Goal: Obtain resource: Download file/media

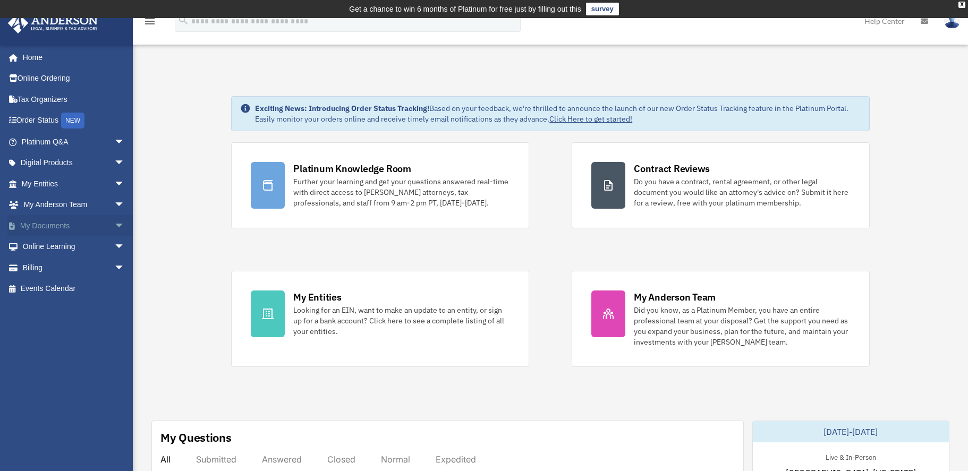
click at [53, 225] on link "My Documents arrow_drop_down" at bounding box center [73, 225] width 133 height 21
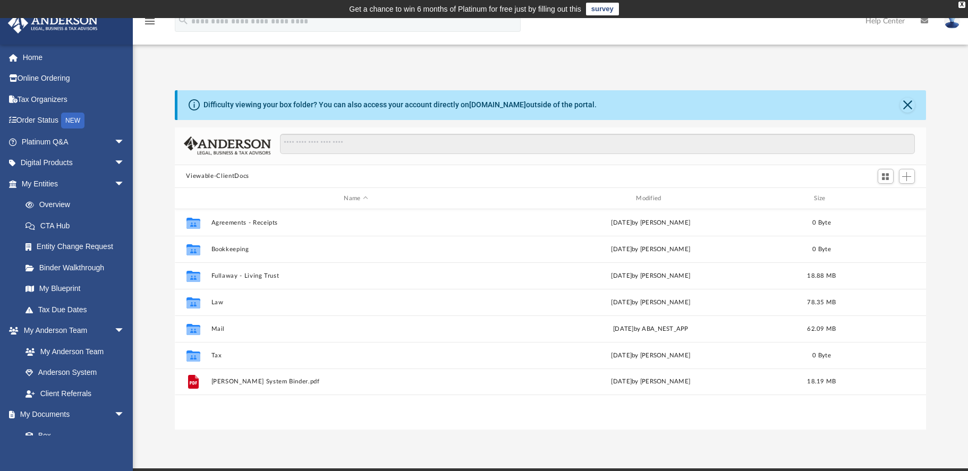
scroll to position [234, 744]
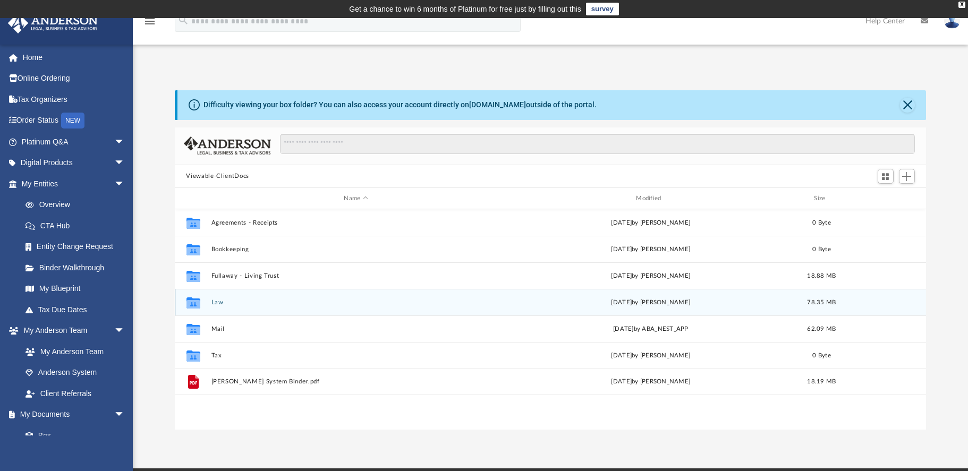
click at [218, 303] on button "Law" at bounding box center [356, 302] width 290 height 7
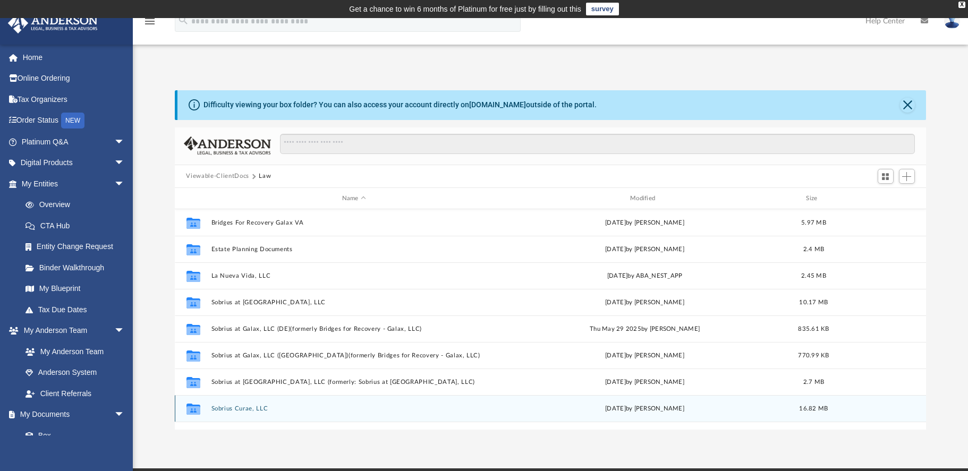
click at [240, 407] on button "Sobrius Curae, LLC" at bounding box center [354, 408] width 286 height 7
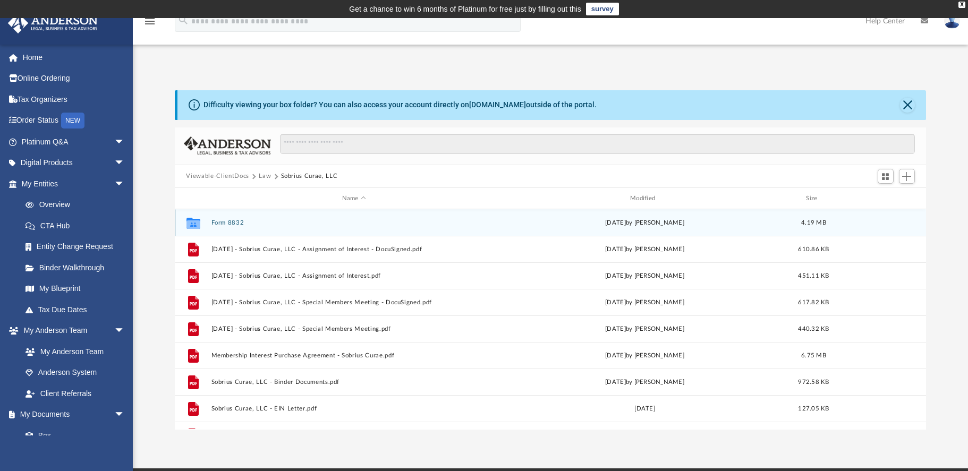
scroll to position [53, 0]
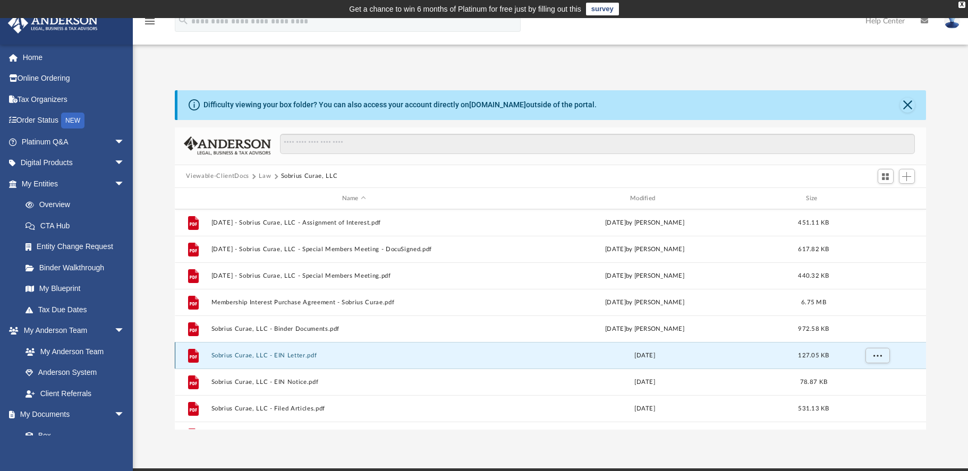
click at [239, 357] on button "Sobrius Curae, LLC - EIN Letter.pdf" at bounding box center [354, 355] width 286 height 7
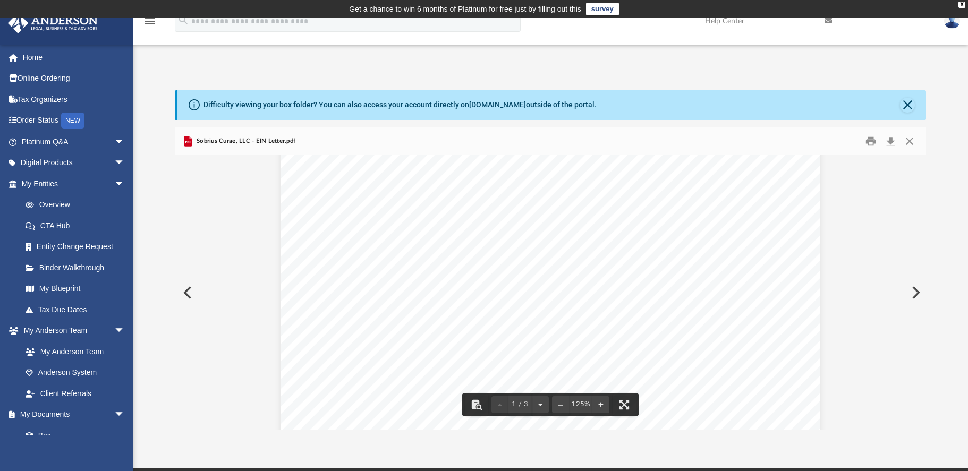
scroll to position [0, 0]
